Goal: Information Seeking & Learning: Find specific fact

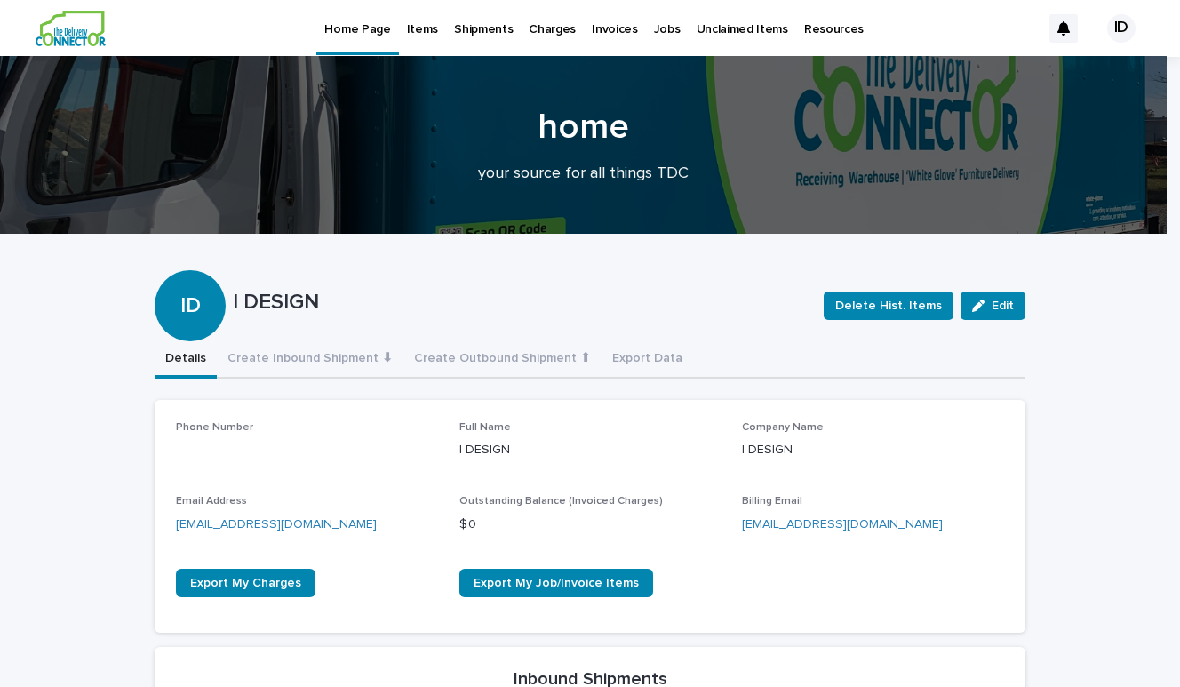
click at [424, 36] on p "Items" at bounding box center [422, 18] width 31 height 37
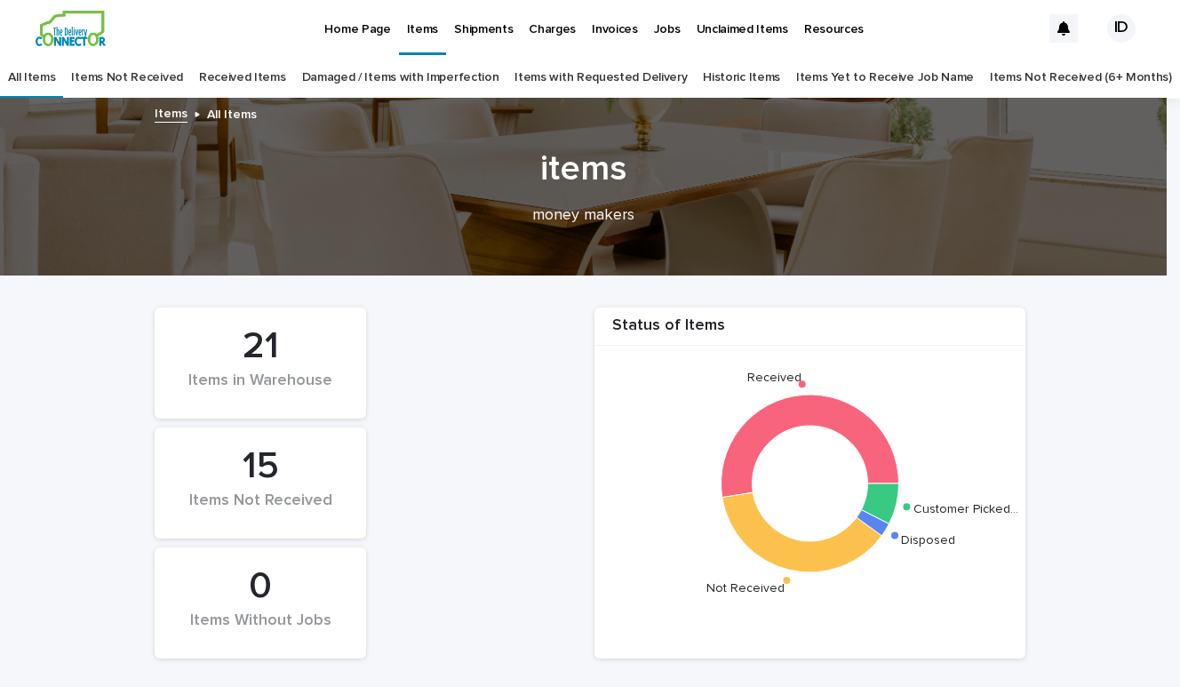
click at [262, 81] on link "Received Items" at bounding box center [242, 78] width 87 height 42
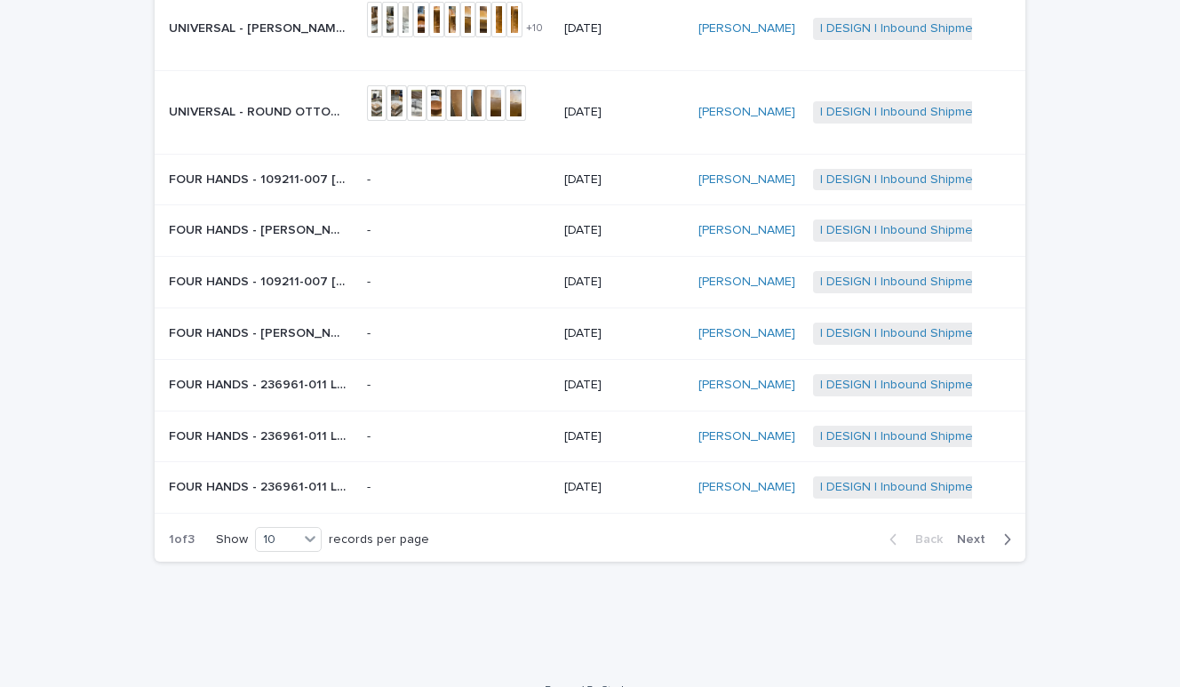
scroll to position [332, 0]
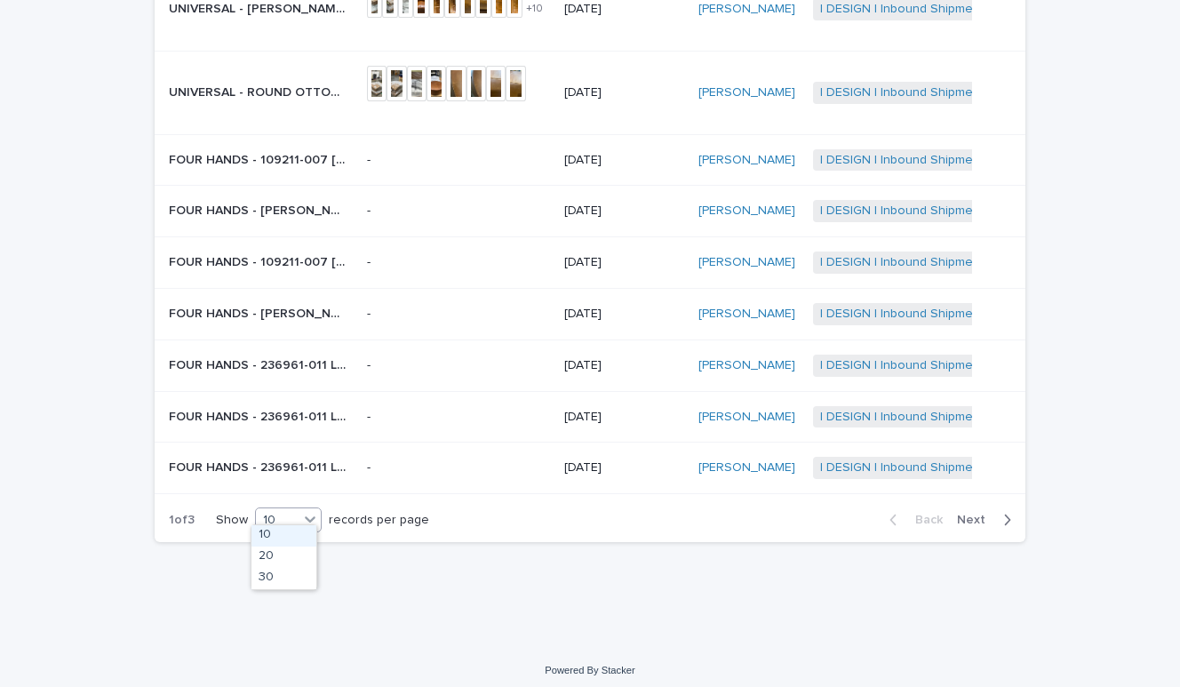
click at [289, 516] on div "10" at bounding box center [277, 520] width 43 height 19
click at [286, 578] on div "30" at bounding box center [284, 578] width 65 height 21
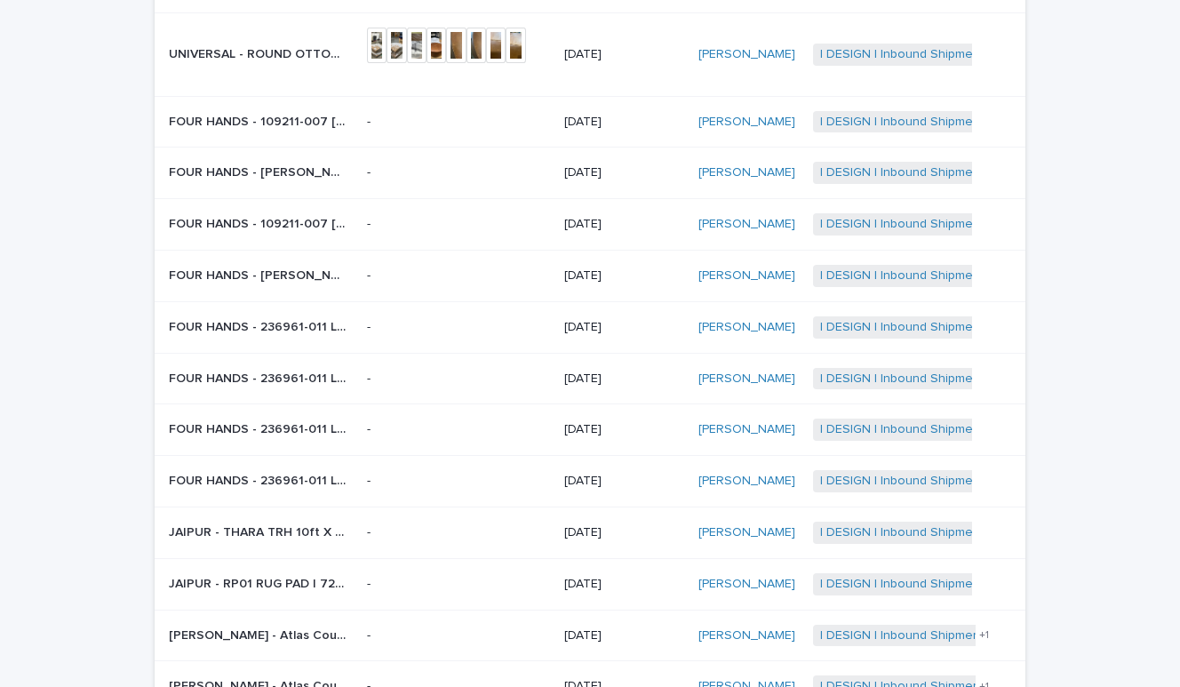
scroll to position [0, 0]
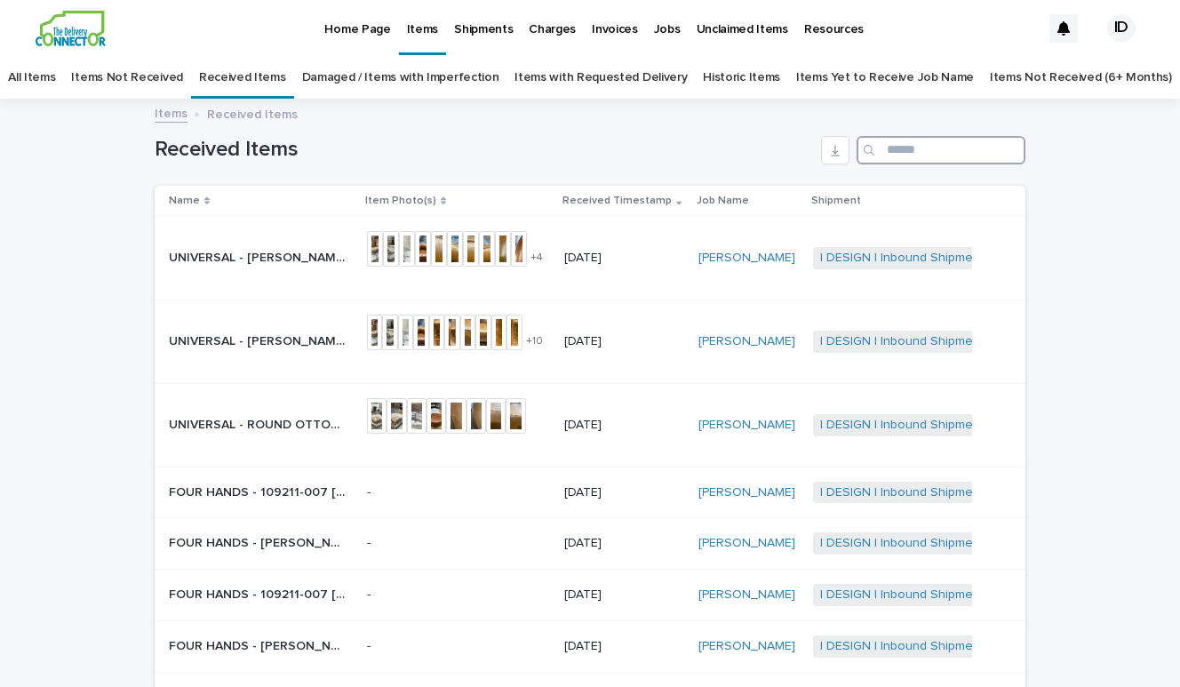
click at [879, 150] on input "Search" at bounding box center [941, 150] width 169 height 28
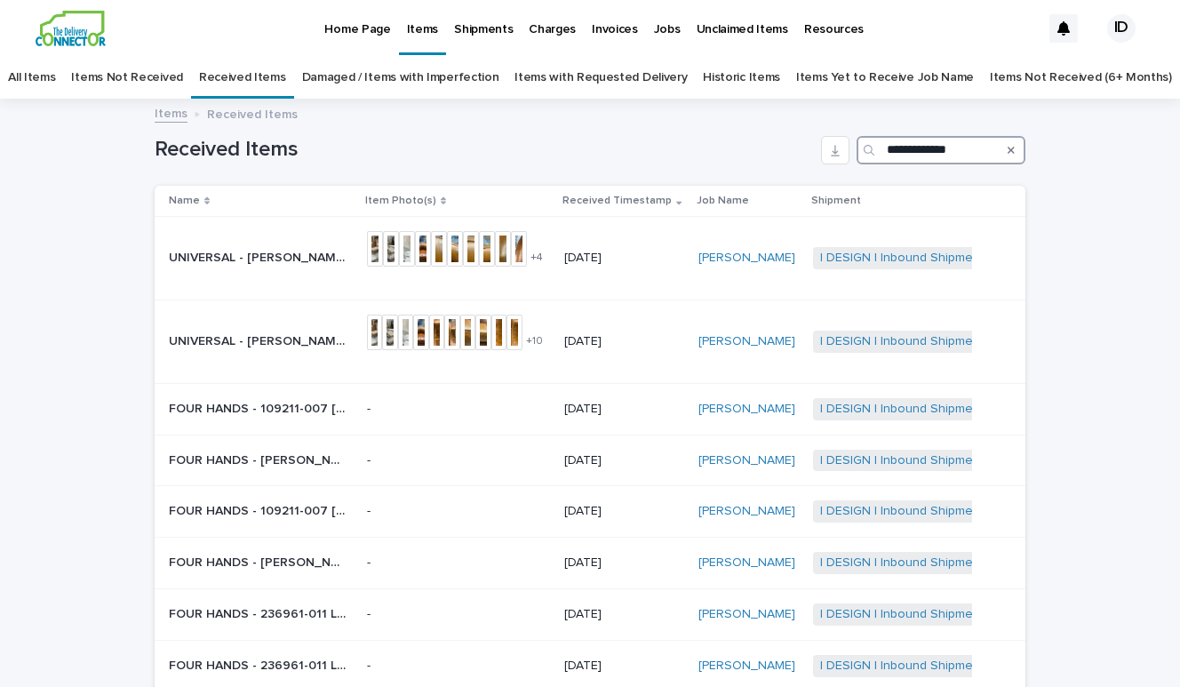
type input "**********"
drag, startPoint x: 1165, startPoint y: 421, endPoint x: 1154, endPoint y: 484, distance: 64.0
click at [1154, 484] on div "**********" at bounding box center [590, 574] width 1180 height 948
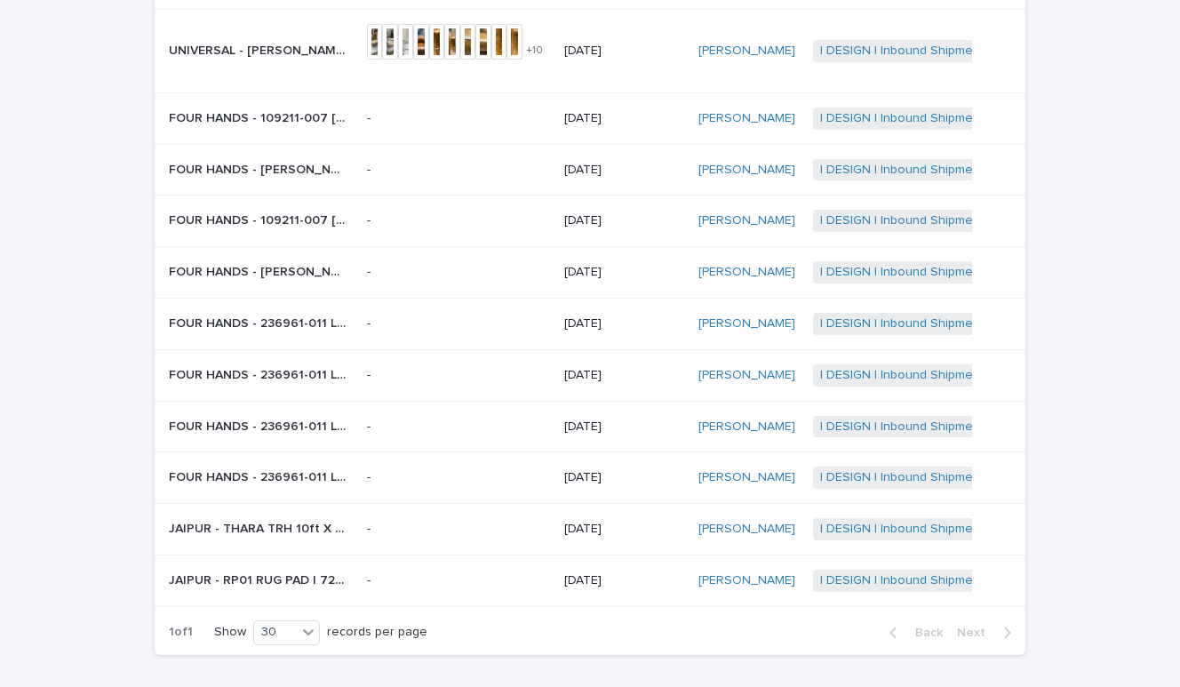
scroll to position [293, 0]
